Goal: Find specific page/section: Find specific page/section

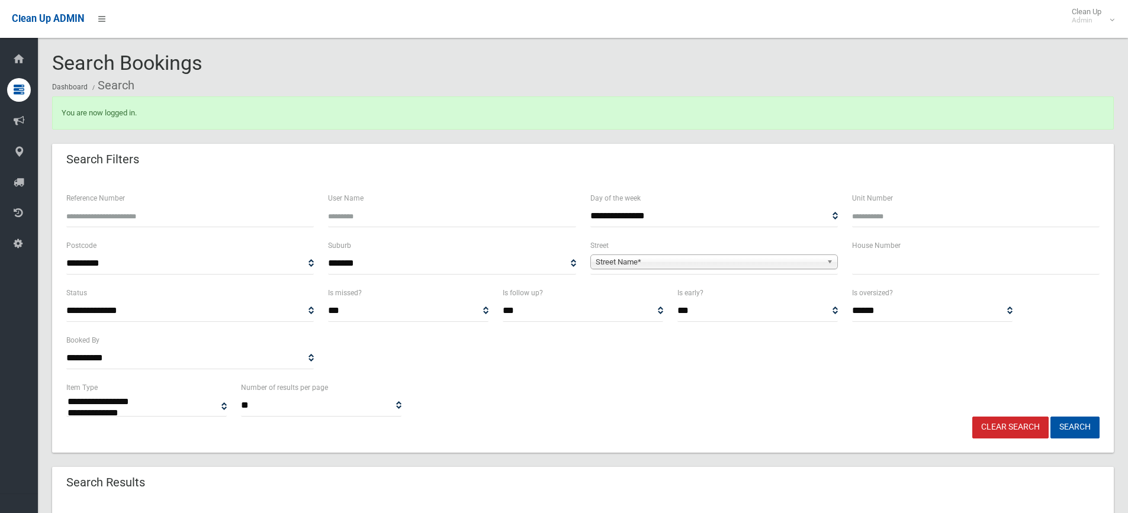
select select
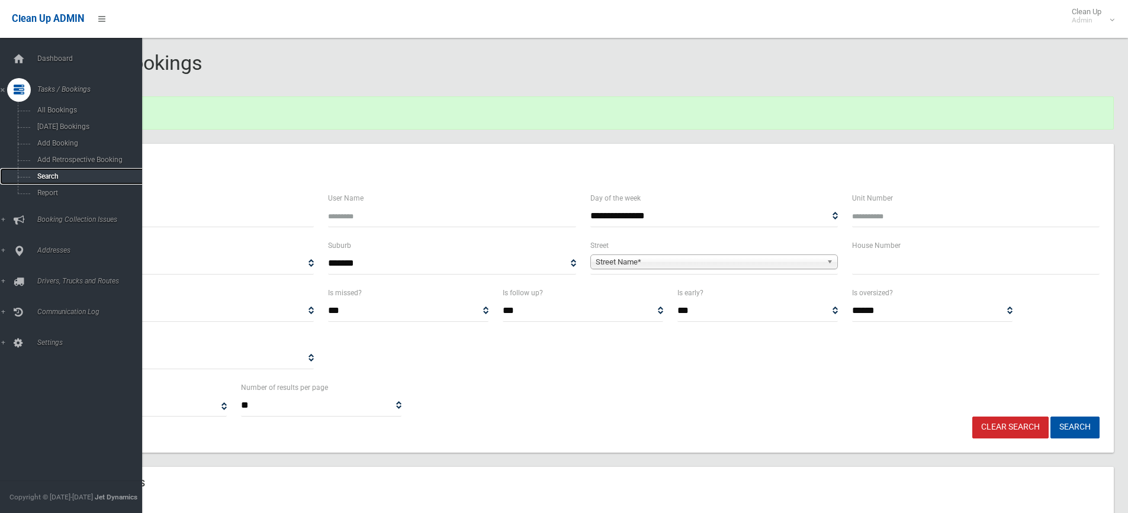
drag, startPoint x: 40, startPoint y: 175, endPoint x: 46, endPoint y: 170, distance: 8.0
click at [40, 175] on span "Search" at bounding box center [87, 176] width 107 height 8
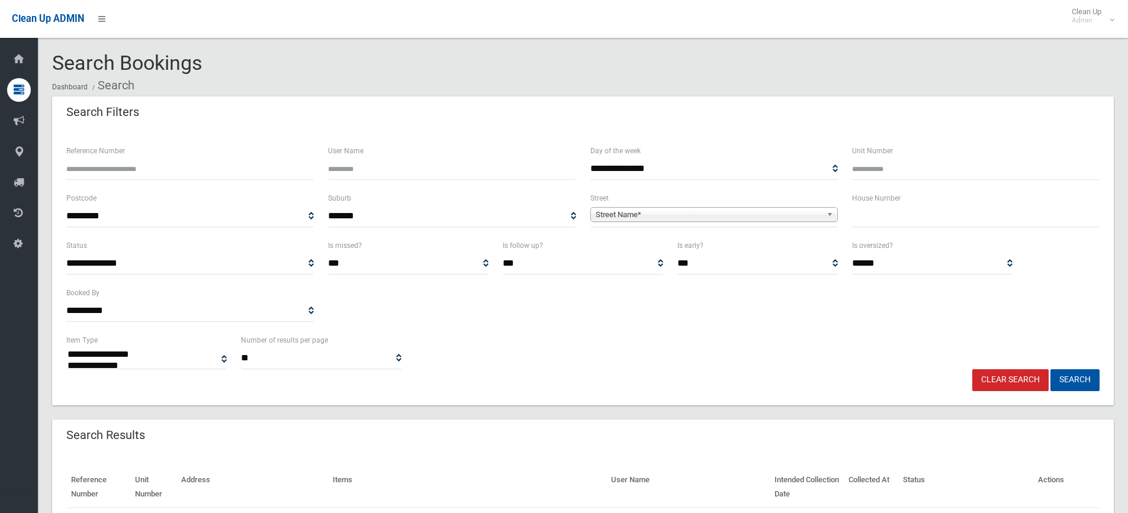
select select
